Goal: Check status

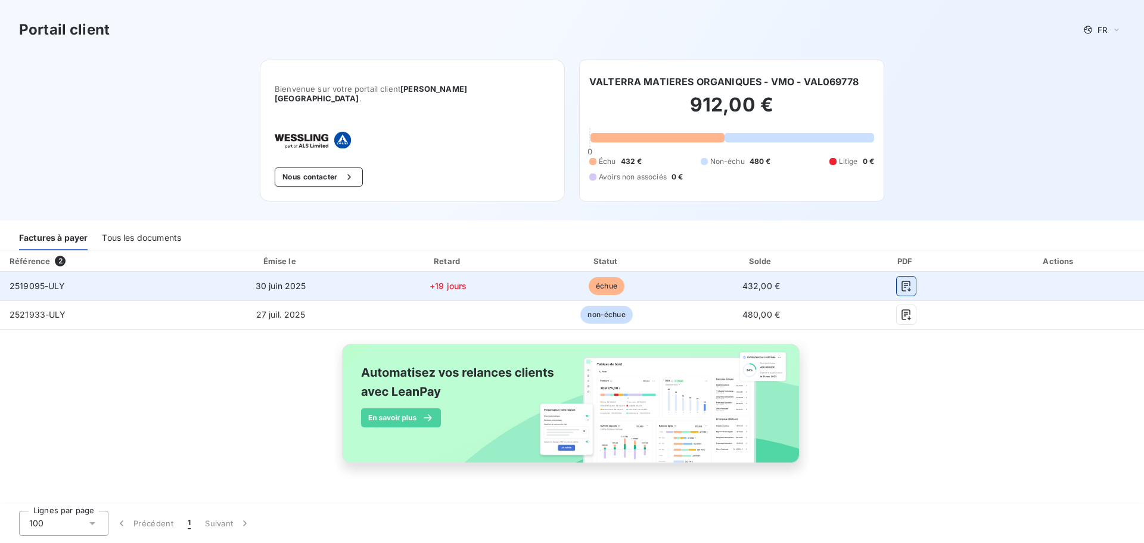
click at [912, 276] on button "button" at bounding box center [905, 285] width 19 height 19
